Goal: Task Accomplishment & Management: Manage account settings

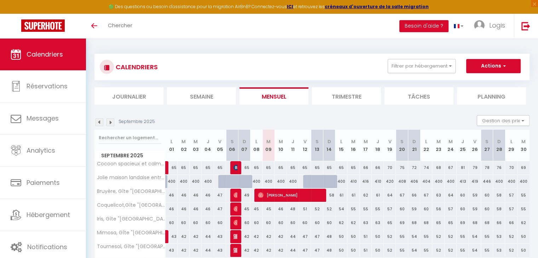
click at [37, 50] on span "Calendriers" at bounding box center [45, 54] width 36 height 9
click at [520, 25] on link at bounding box center [525, 26] width 23 height 25
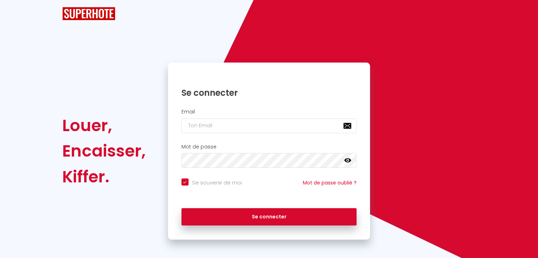
checkbox input "true"
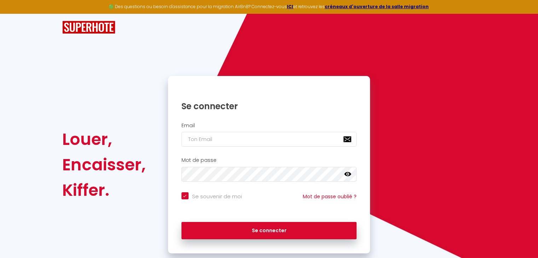
click at [205, 147] on div "Email" at bounding box center [269, 136] width 202 height 35
click at [220, 142] on input "email" at bounding box center [268, 139] width 175 height 15
type input "c"
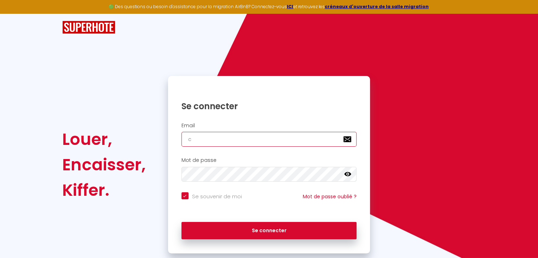
checkbox input "true"
type input "co"
checkbox input "true"
type input "con"
checkbox input "true"
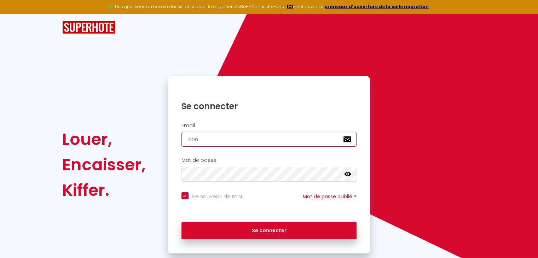
type input "cont"
checkbox input "true"
type input "conta"
checkbox input "true"
type input "contac"
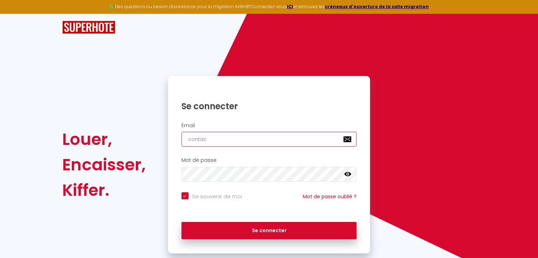
checkbox input "true"
type input "contact"
checkbox input "true"
type input "contact@"
checkbox input "true"
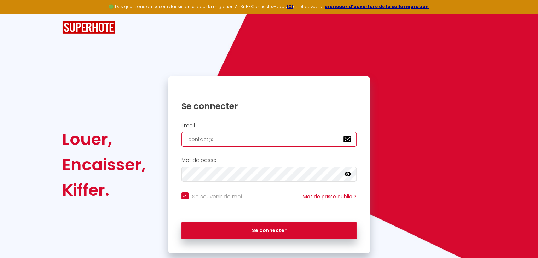
type input "contact@l"
checkbox input "true"
type input "contact@lo"
checkbox input "true"
type input "contact@log"
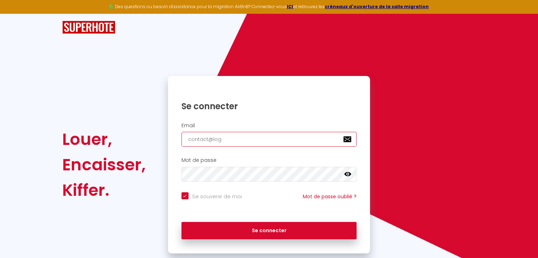
checkbox input "true"
type input "contact@logi"
checkbox input "true"
type input "contact@logis"
checkbox input "true"
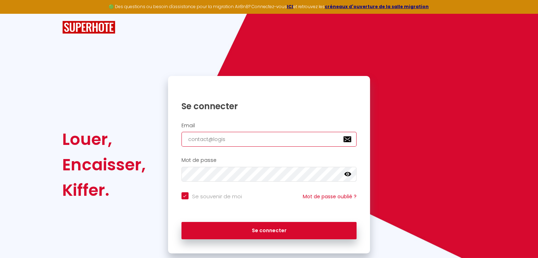
type input "contact@logis-"
checkbox input "true"
type input "contact@logis-c"
checkbox input "true"
type input "contact@logis-co"
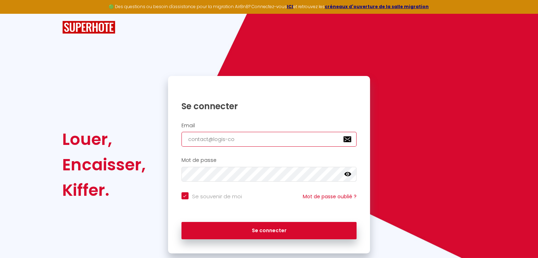
checkbox input "true"
type input "contact@logis-con"
checkbox input "true"
type input "contact@logis-conc"
checkbox input "true"
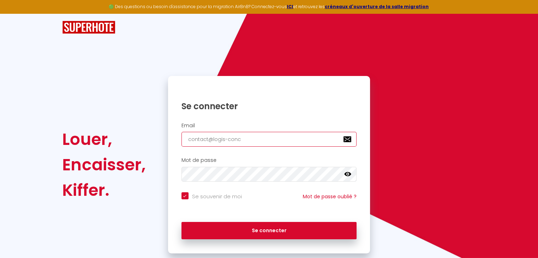
type input "contact@logis-conci"
checkbox input "true"
type input "contact@logis-concie"
checkbox input "true"
type input "contact@logis-concier"
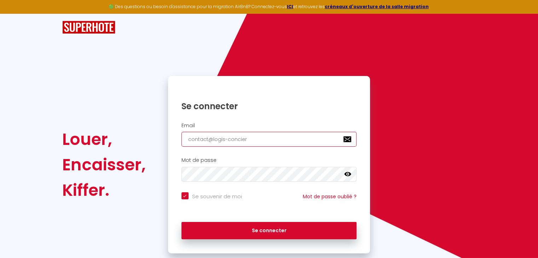
checkbox input "true"
click at [220, 142] on input "contact@logis-concier" at bounding box center [268, 139] width 175 height 15
type input "contact@logis-concierg"
checkbox input "true"
type input "contact@logis-concierge"
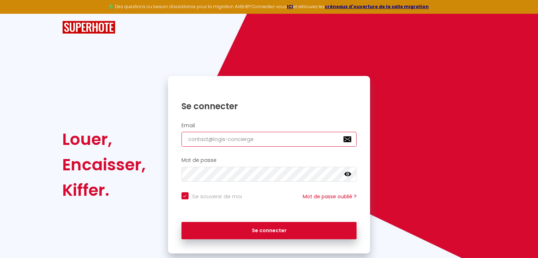
checkbox input "true"
type input "contact@logis-concierger"
checkbox input "true"
type input "contact@logis-conciergeri"
checkbox input "true"
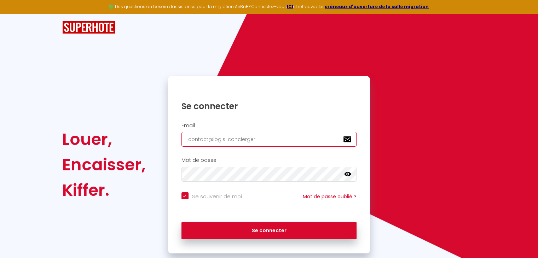
type input "contact@logis-conciergerie"
checkbox input "true"
type input "contact@logis-conciergerie."
checkbox input "true"
type input "contact@logis-conciergerie.f"
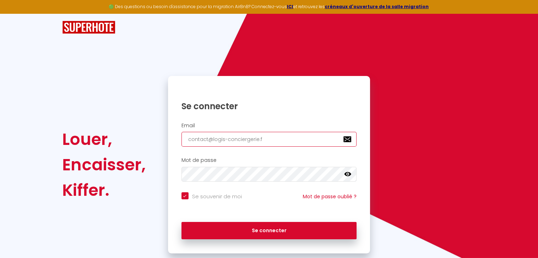
checkbox input "true"
type input "contact@logis-conciergerie.fr"
checkbox input "true"
type input "contact@logis-conciergerie.fr"
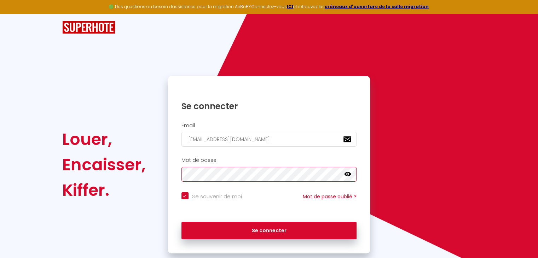
click at [181, 222] on button "Se connecter" at bounding box center [268, 231] width 175 height 18
checkbox input "true"
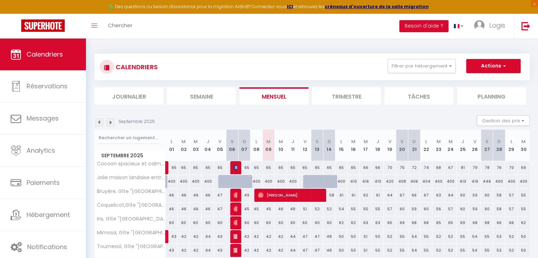
click at [101, 122] on img at bounding box center [99, 122] width 8 height 8
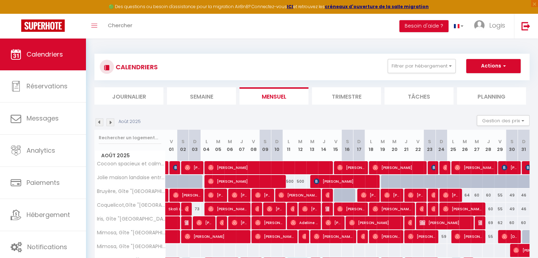
scroll to position [55, 0]
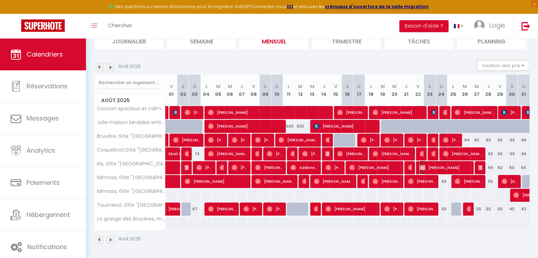
click at [440, 168] on span "Theo Boutet" at bounding box center [444, 167] width 51 height 13
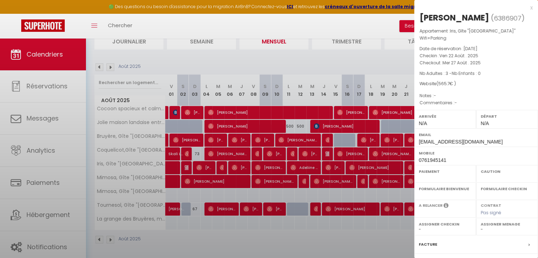
select select "OK"
select select "0"
select select "1"
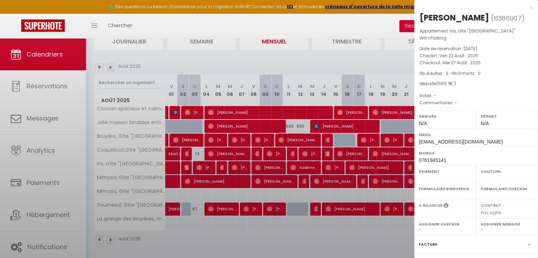
select select
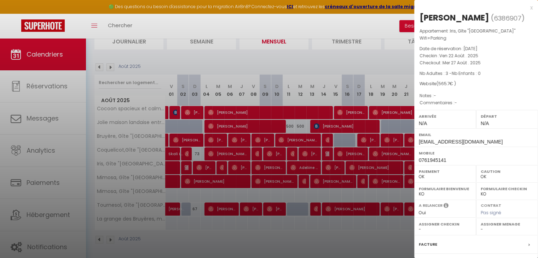
scroll to position [77, 0]
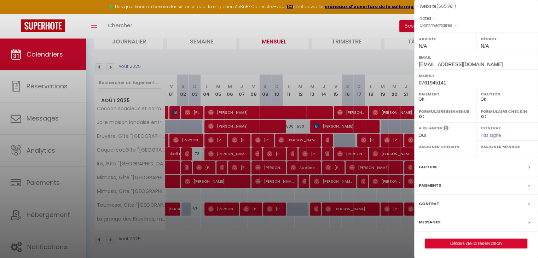
click at [433, 170] on div "Facture" at bounding box center [476, 167] width 124 height 18
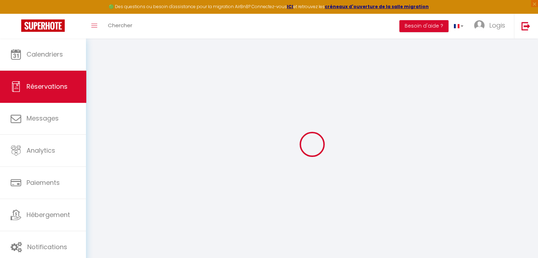
select select
checkbox input "false"
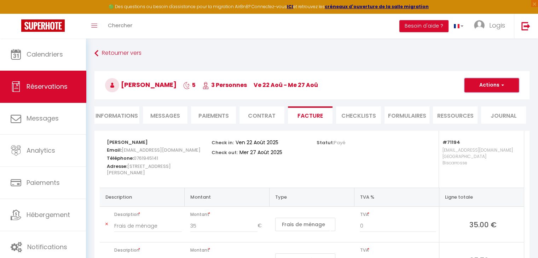
click at [491, 89] on button "Actions" at bounding box center [491, 85] width 54 height 14
click at [493, 110] on link "Aperçu et éditer" at bounding box center [485, 109] width 59 height 9
click at [491, 86] on button "Actions" at bounding box center [491, 85] width 54 height 14
click at [488, 121] on link "Envoyer la facture" at bounding box center [485, 119] width 59 height 9
type input "theoboutet8675@gmail.com"
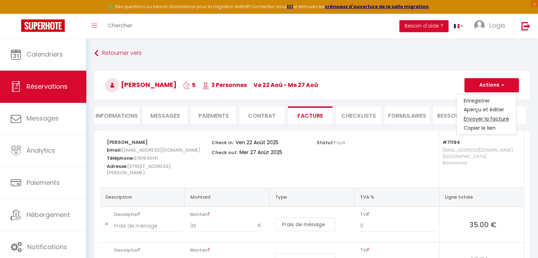
select select "fr"
type input "Votre facture 6386907 - Iris, Gîte "La Grange des Bruyères" Wifi+Parking"
type textarea "Bonjour, Voici le lien pour télécharger votre facture : https://superhote.com/a…"
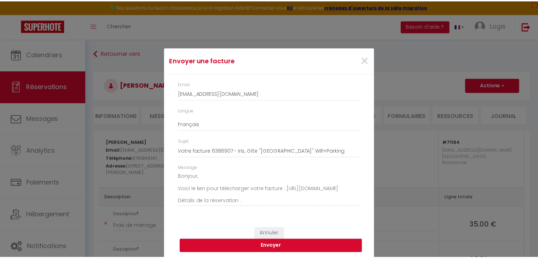
scroll to position [1, 0]
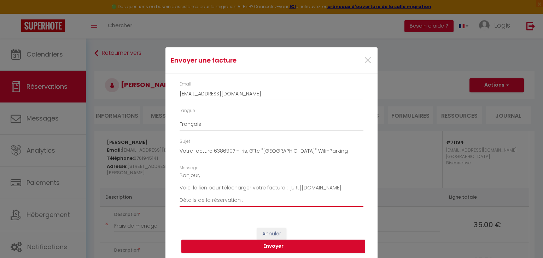
click at [266, 198] on textarea "Bonjour, Voici le lien pour télécharger votre facture : https://superhote.com/a…" at bounding box center [272, 189] width 184 height 36
click at [370, 58] on div "×" at bounding box center [341, 61] width 70 height 16
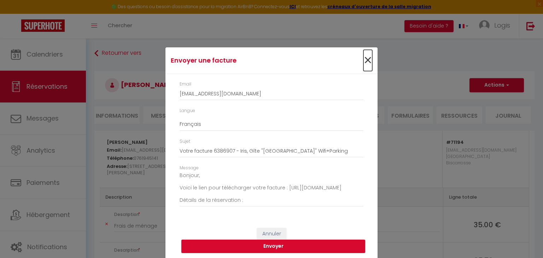
click at [365, 61] on span "×" at bounding box center [367, 60] width 9 height 21
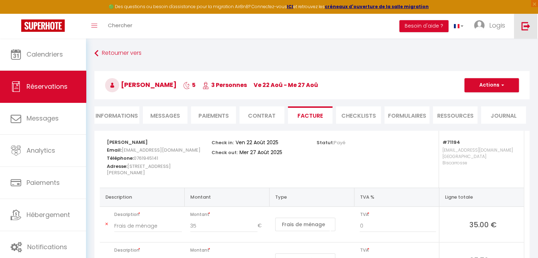
click at [527, 23] on img at bounding box center [525, 26] width 9 height 9
